Goal: Task Accomplishment & Management: Complete application form

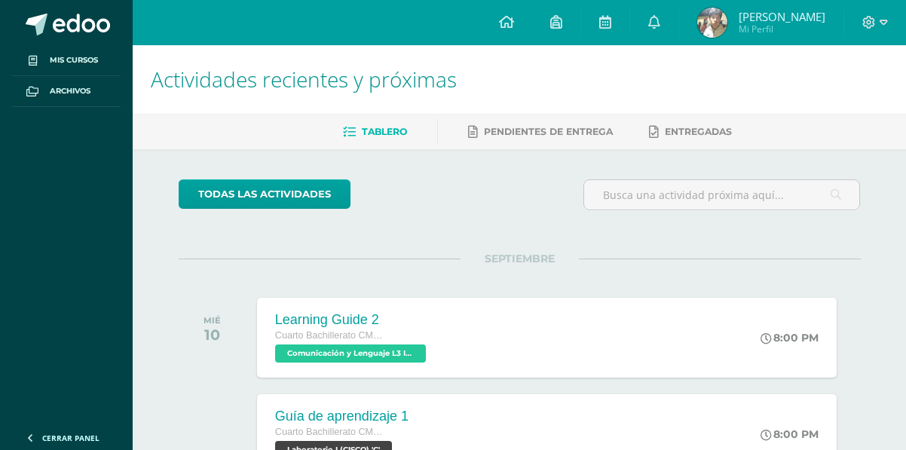
click at [861, 60] on h1 "Actividades recientes y próximas" at bounding box center [519, 79] width 737 height 69
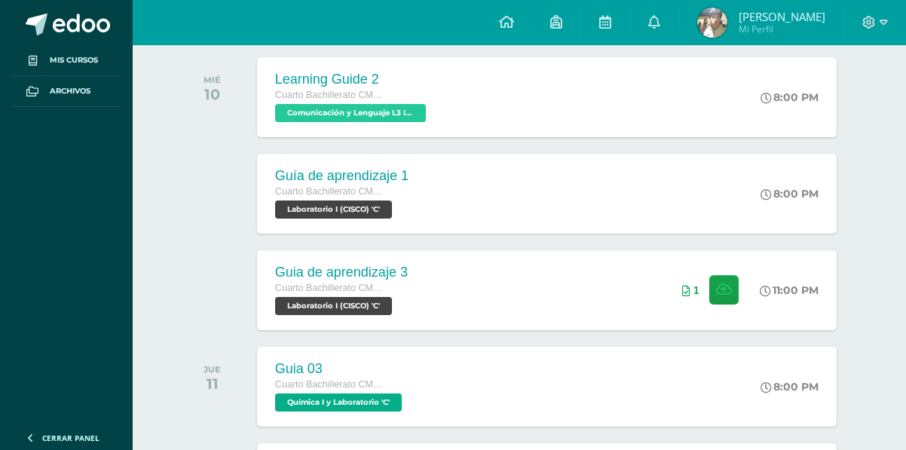
scroll to position [419, 0]
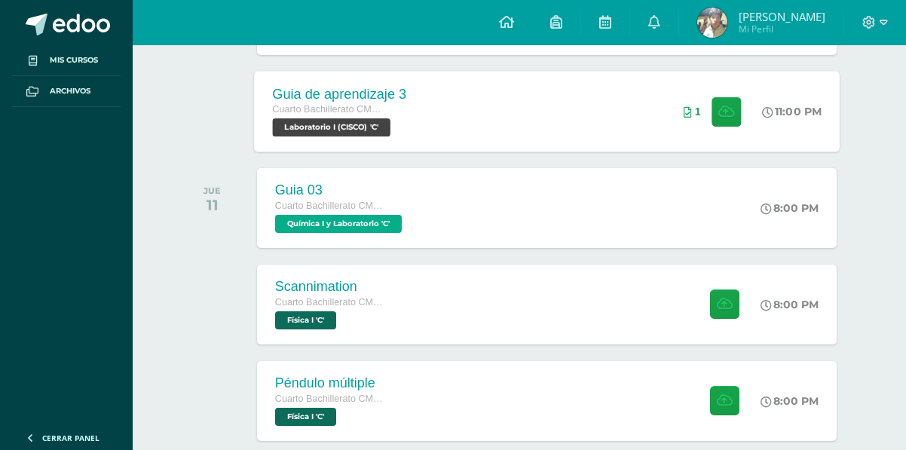
click at [429, 126] on div "Guia de aprendizaje 3 Cuarto Bachillerato CMP Bachillerato en CCLL con Orientac…" at bounding box center [547, 111] width 586 height 81
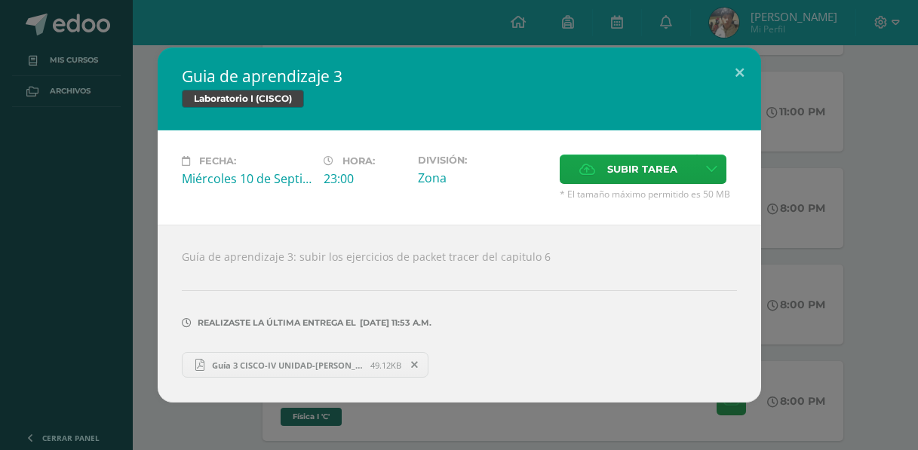
click at [410, 354] on link "Guía 3 CISCO-IV UNIDAD-Jefferson Monterroso IVC 23.pdf 49.12KB" at bounding box center [305, 365] width 247 height 26
click at [417, 369] on icon at bounding box center [414, 365] width 7 height 11
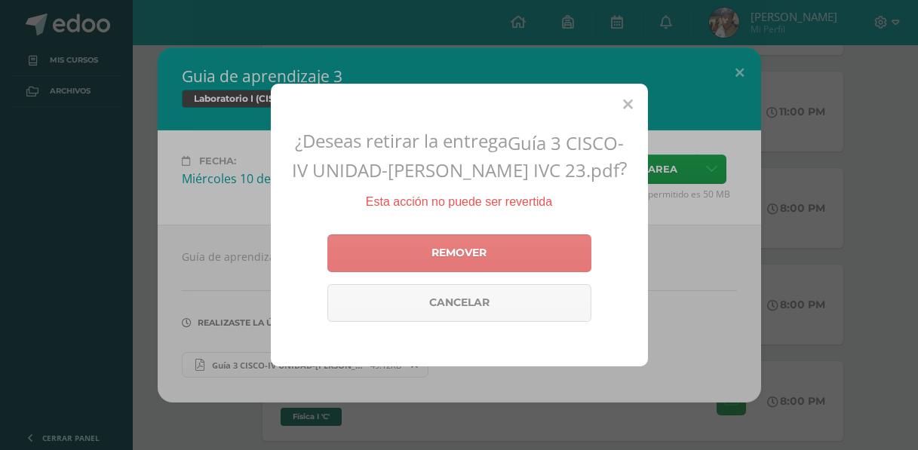
click at [424, 252] on link "Remover" at bounding box center [459, 253] width 264 height 38
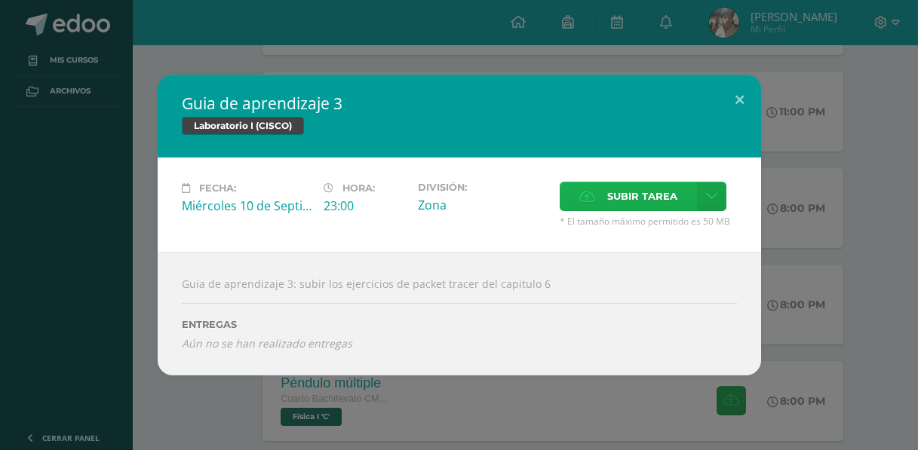
click at [624, 204] on span "Subir tarea" at bounding box center [642, 196] width 70 height 28
click at [0, 0] on input "Subir tarea" at bounding box center [0, 0] width 0 height 0
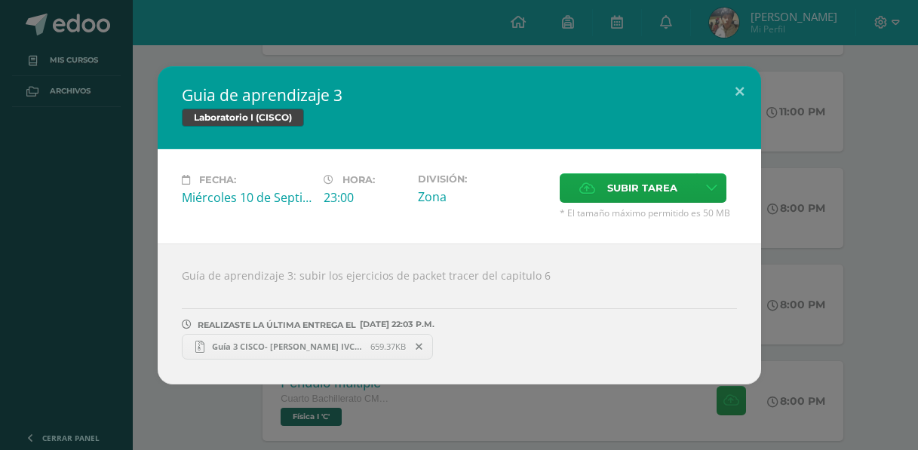
click at [820, 192] on div "Guia de aprendizaje 3 Laboratorio I (CISCO) Fecha: Miércoles 10 de Septiembre H…" at bounding box center [459, 225] width 906 height 318
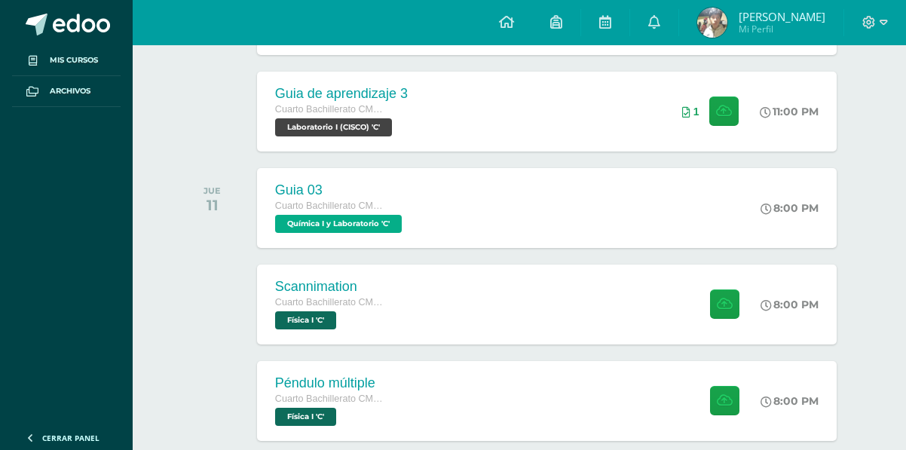
scroll to position [514, 0]
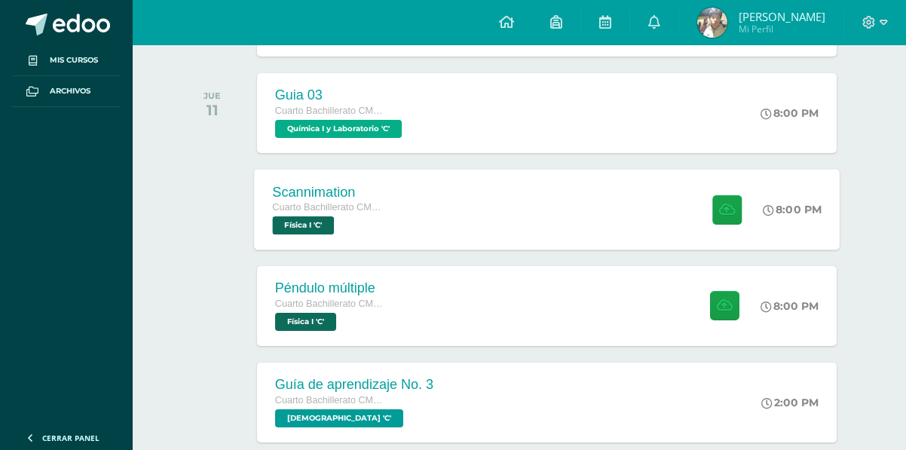
click at [507, 197] on div "Scannimation Cuarto Bachillerato CMP Bachillerato en CCLL con Orientación en Co…" at bounding box center [547, 209] width 586 height 81
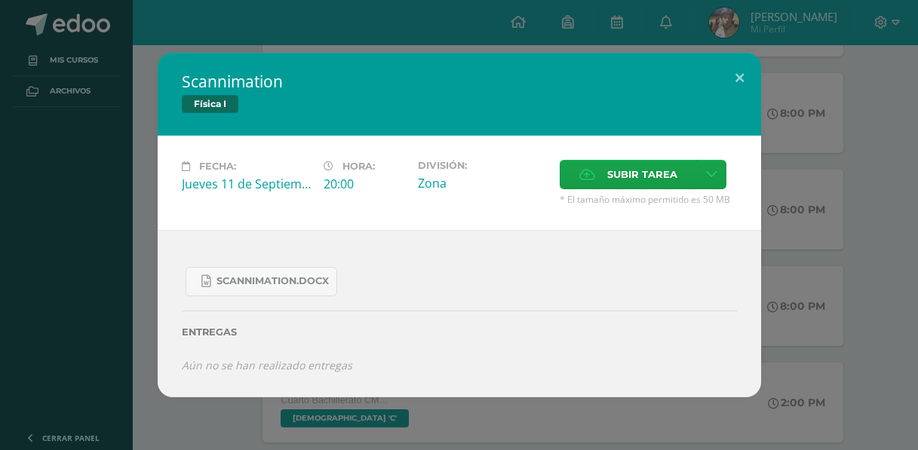
click at [44, 170] on div "Scannimation Física I Fecha: Jueves 11 de Septiembre Hora: 20:00 División: Zona…" at bounding box center [459, 225] width 906 height 345
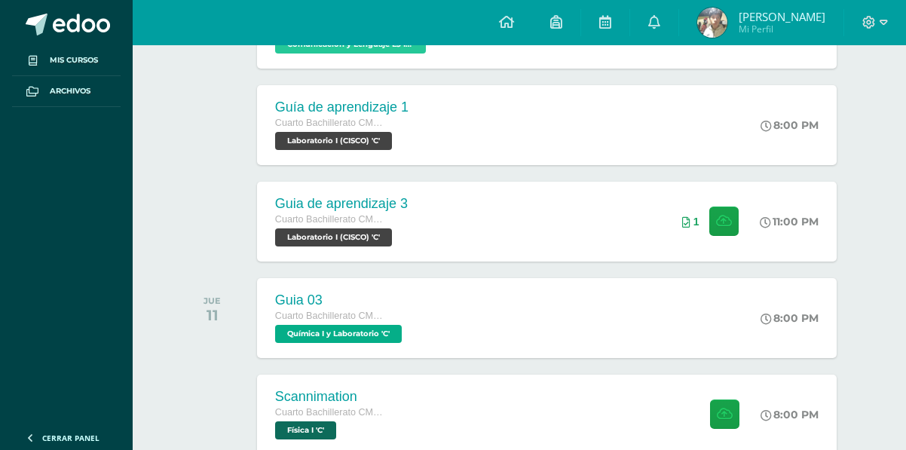
scroll to position [204, 0]
